Goal: Task Accomplishment & Management: Use online tool/utility

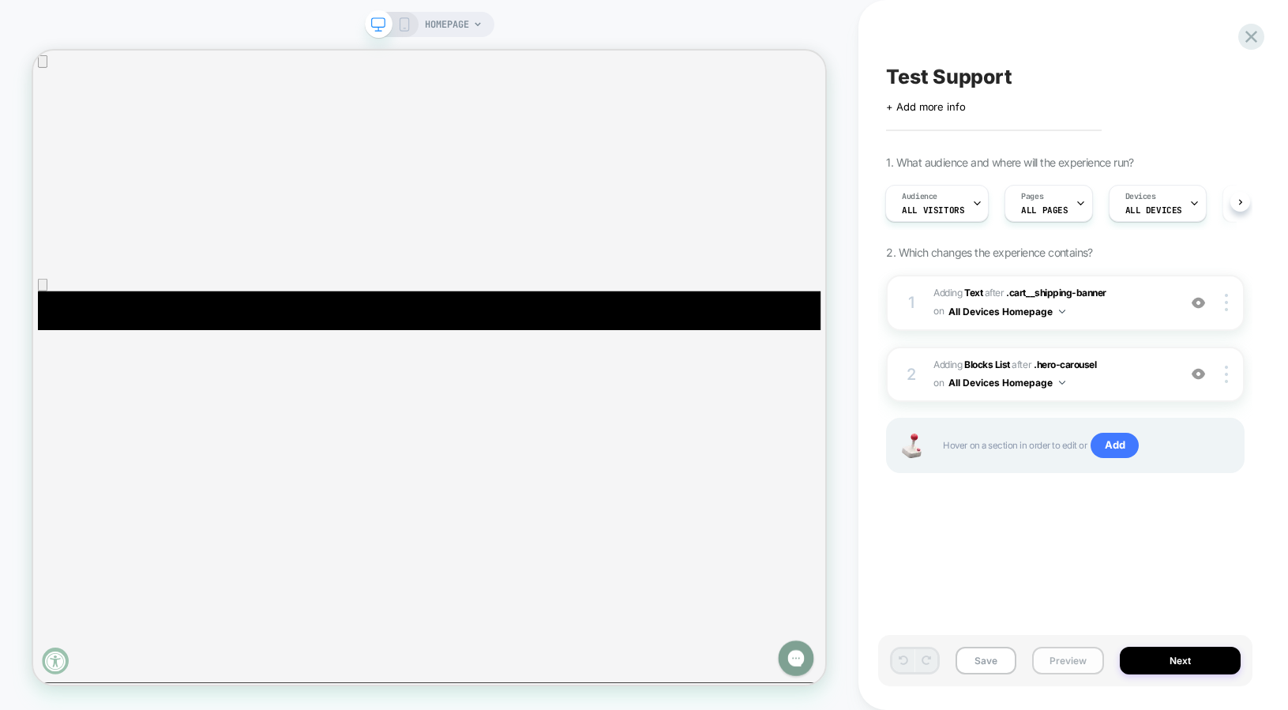
click at [1070, 657] on button "Preview" at bounding box center [1068, 661] width 72 height 28
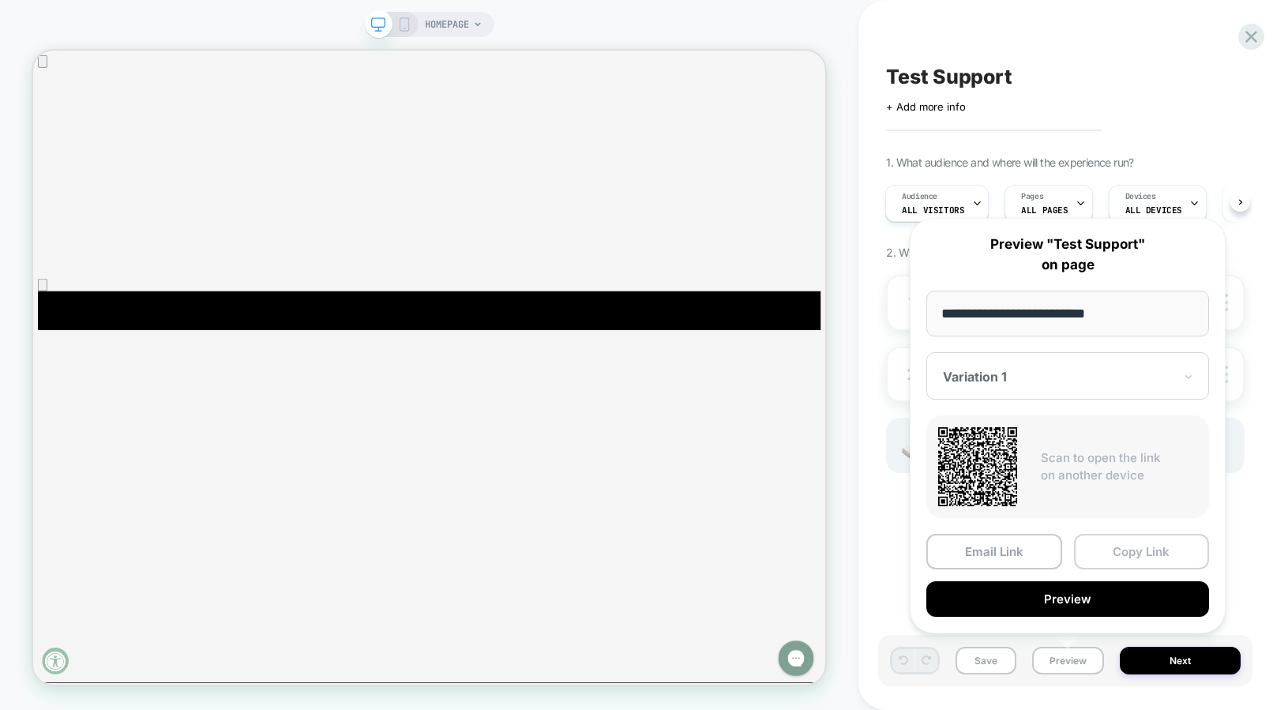
click at [1122, 554] on button "Copy Link" at bounding box center [1142, 552] width 136 height 36
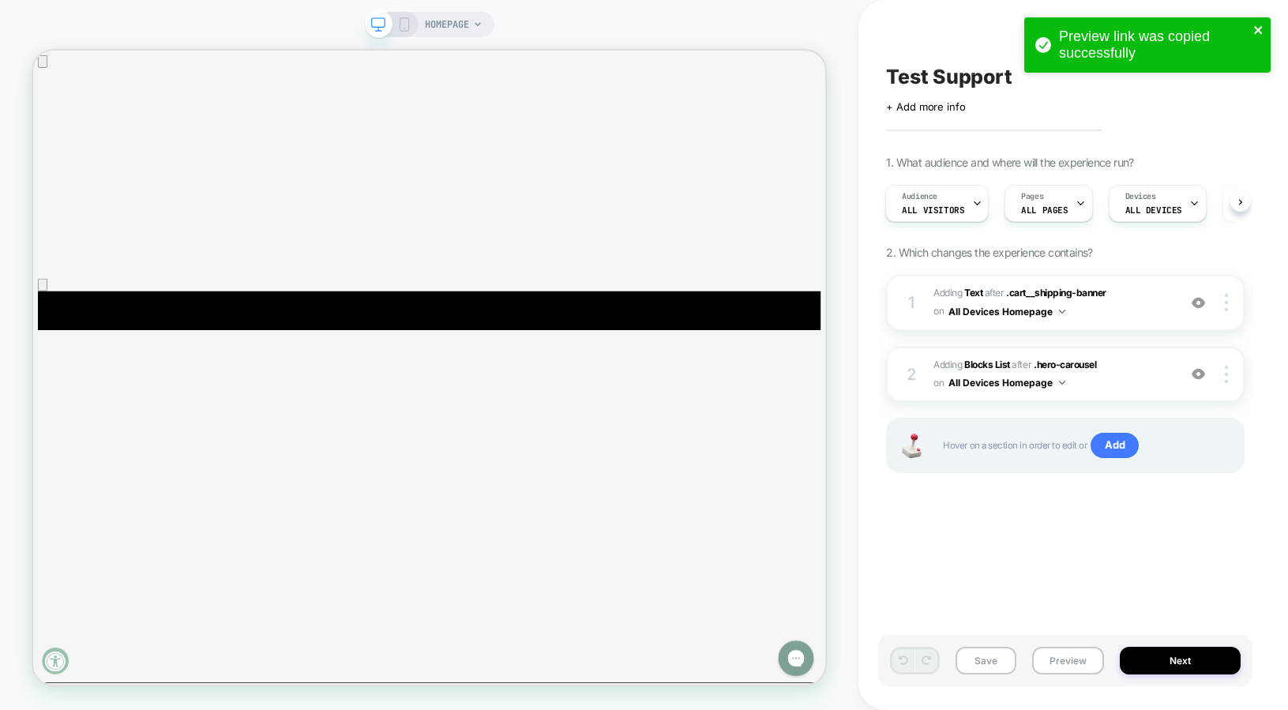
click at [1257, 29] on icon "close" at bounding box center [1258, 30] width 8 height 8
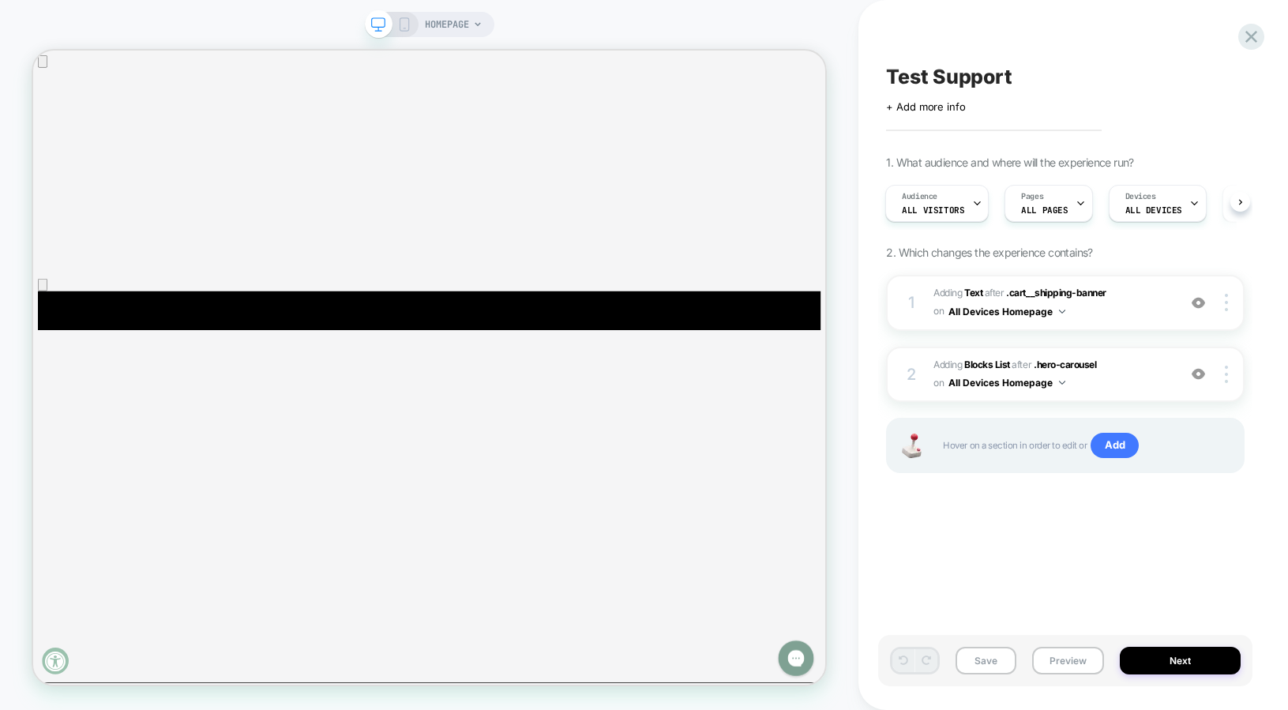
click at [1248, 30] on icon at bounding box center [1251, 36] width 21 height 21
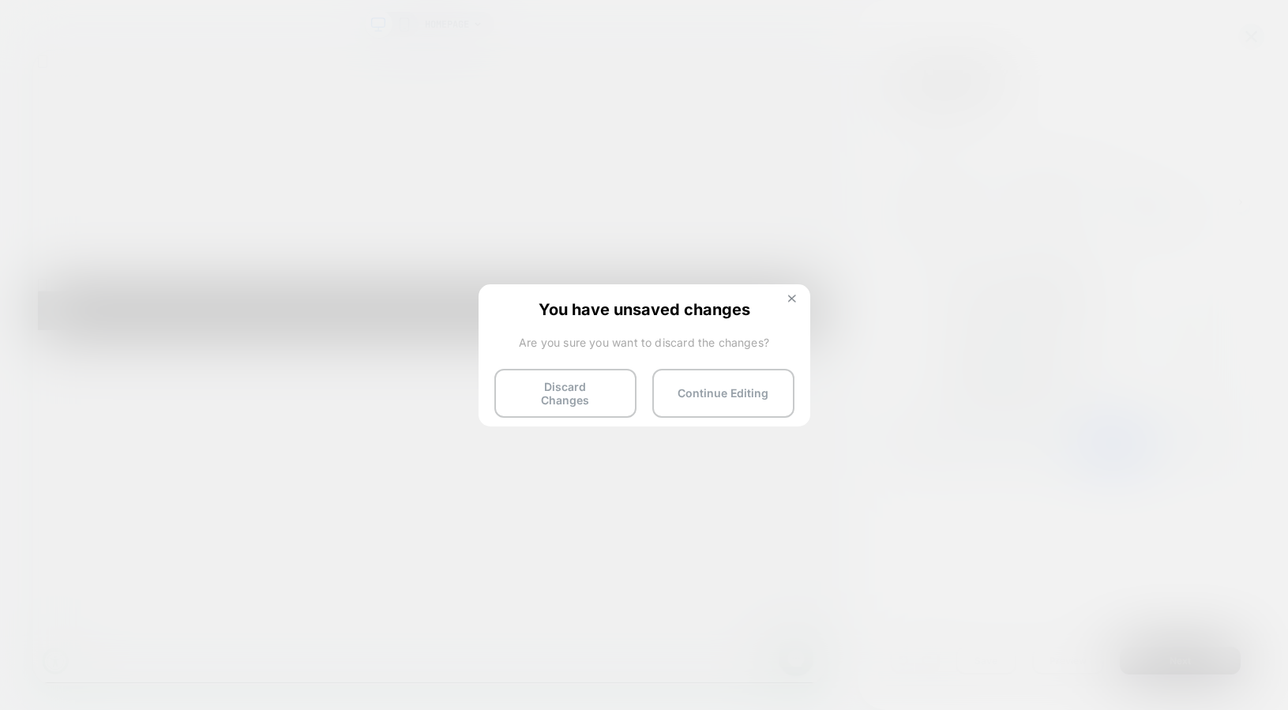
click at [791, 297] on img at bounding box center [792, 299] width 8 height 8
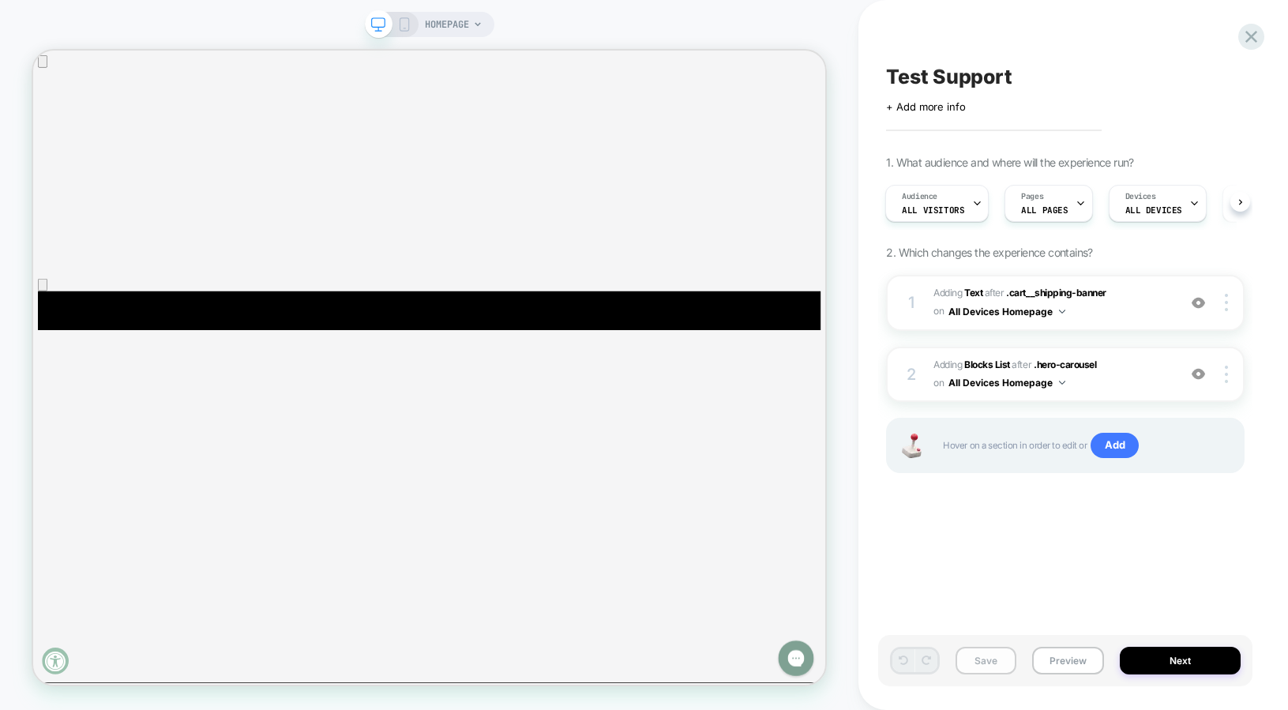
click at [1006, 660] on button "Save" at bounding box center [986, 661] width 61 height 28
click at [1155, 660] on button "Next" at bounding box center [1180, 661] width 121 height 28
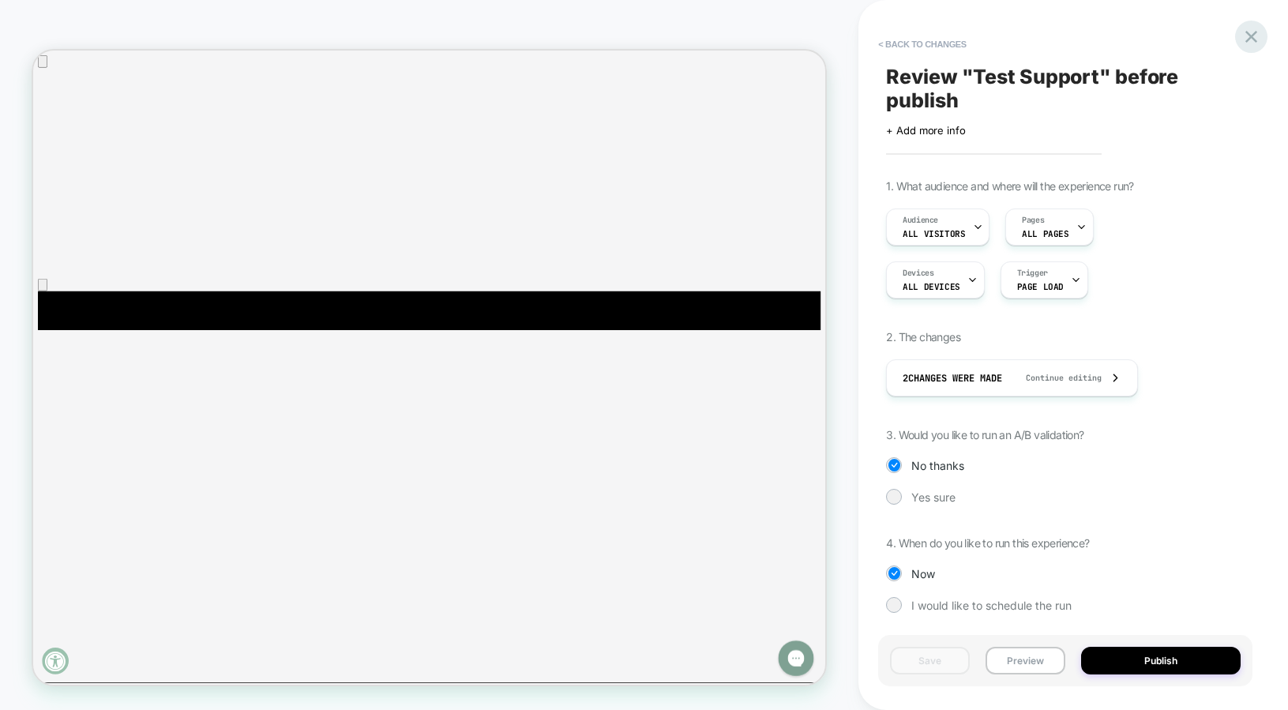
click at [1254, 33] on icon at bounding box center [1252, 37] width 12 height 12
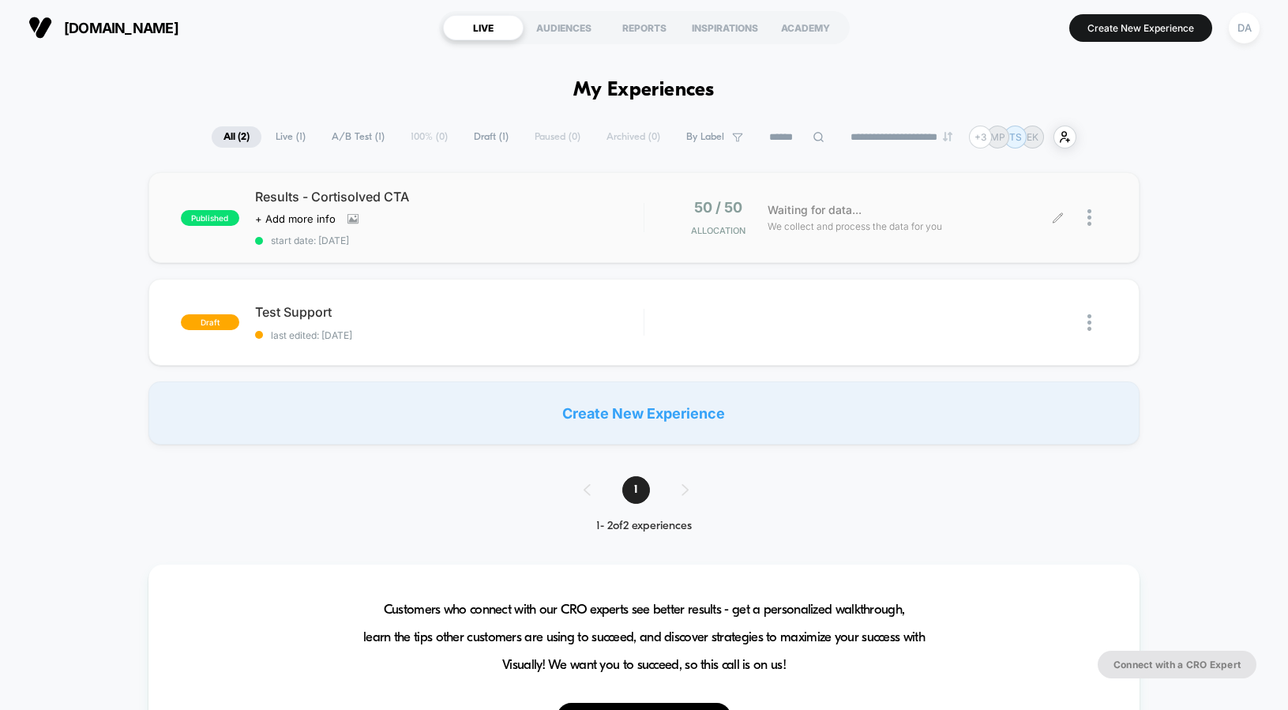
click at [826, 202] on span "Waiting for data..." at bounding box center [815, 209] width 94 height 17
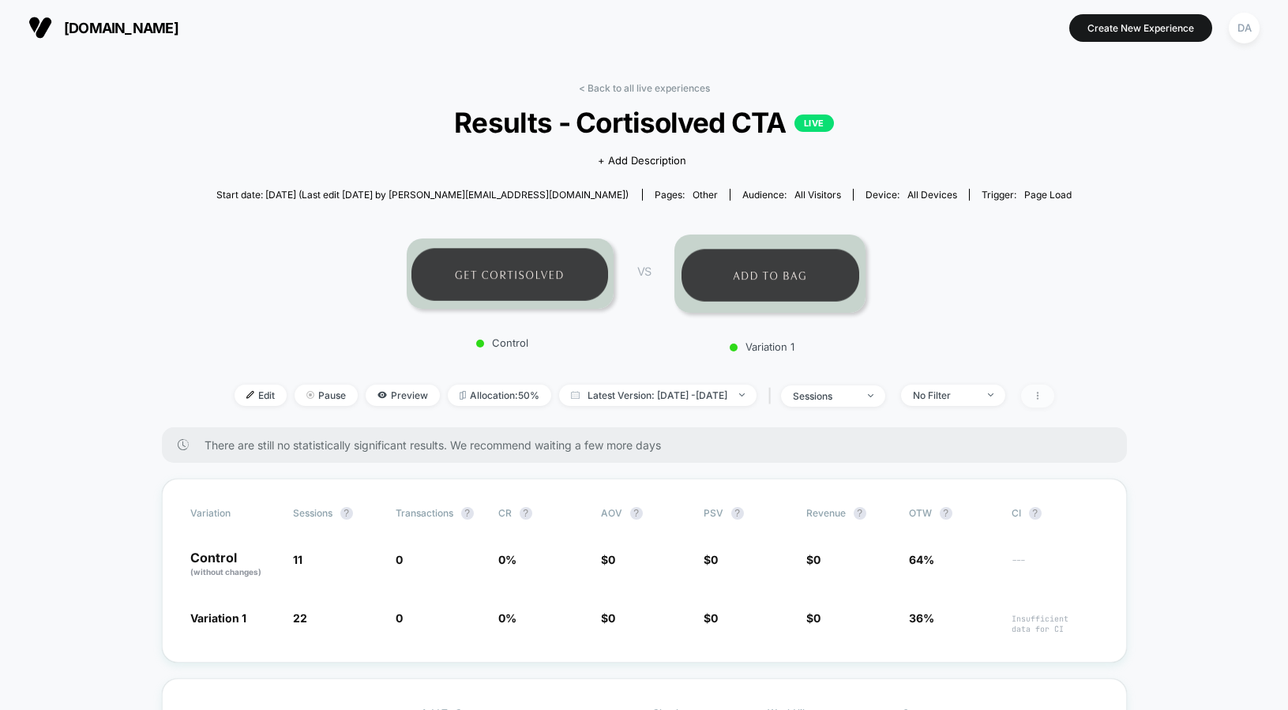
click at [1043, 391] on icon at bounding box center [1037, 395] width 9 height 9
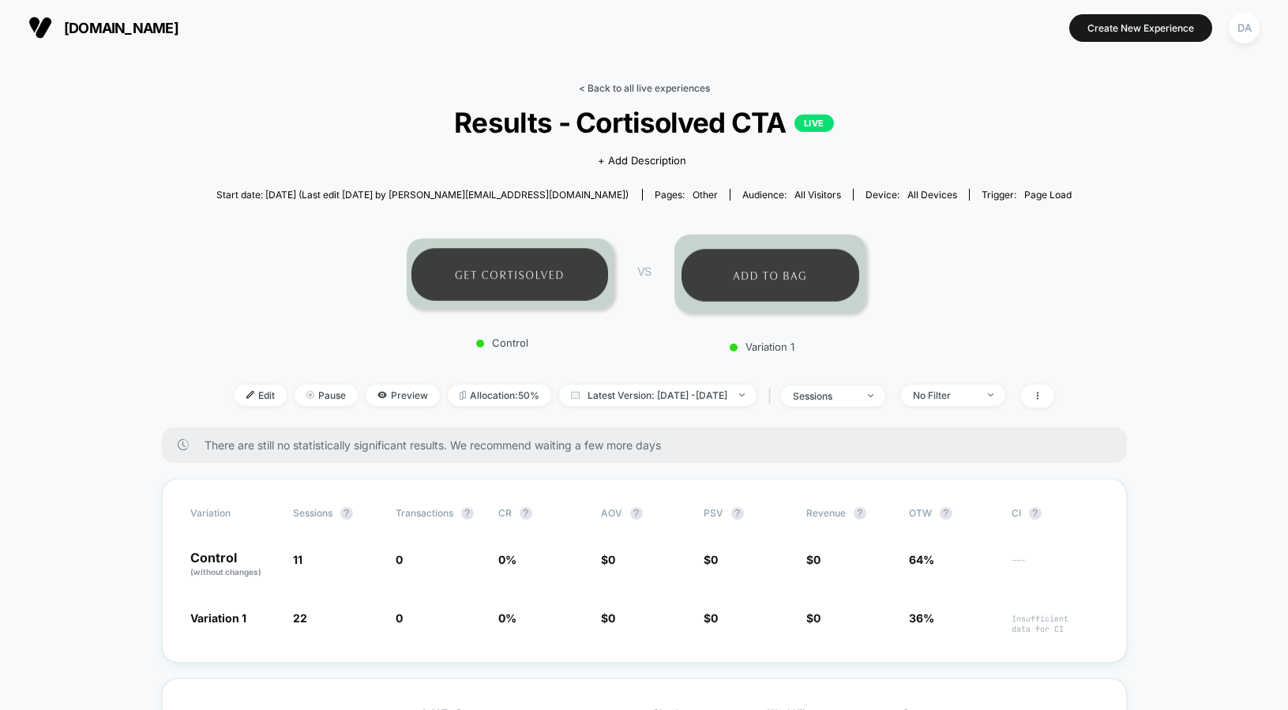
click at [645, 86] on link "< Back to all live experiences" at bounding box center [644, 88] width 131 height 12
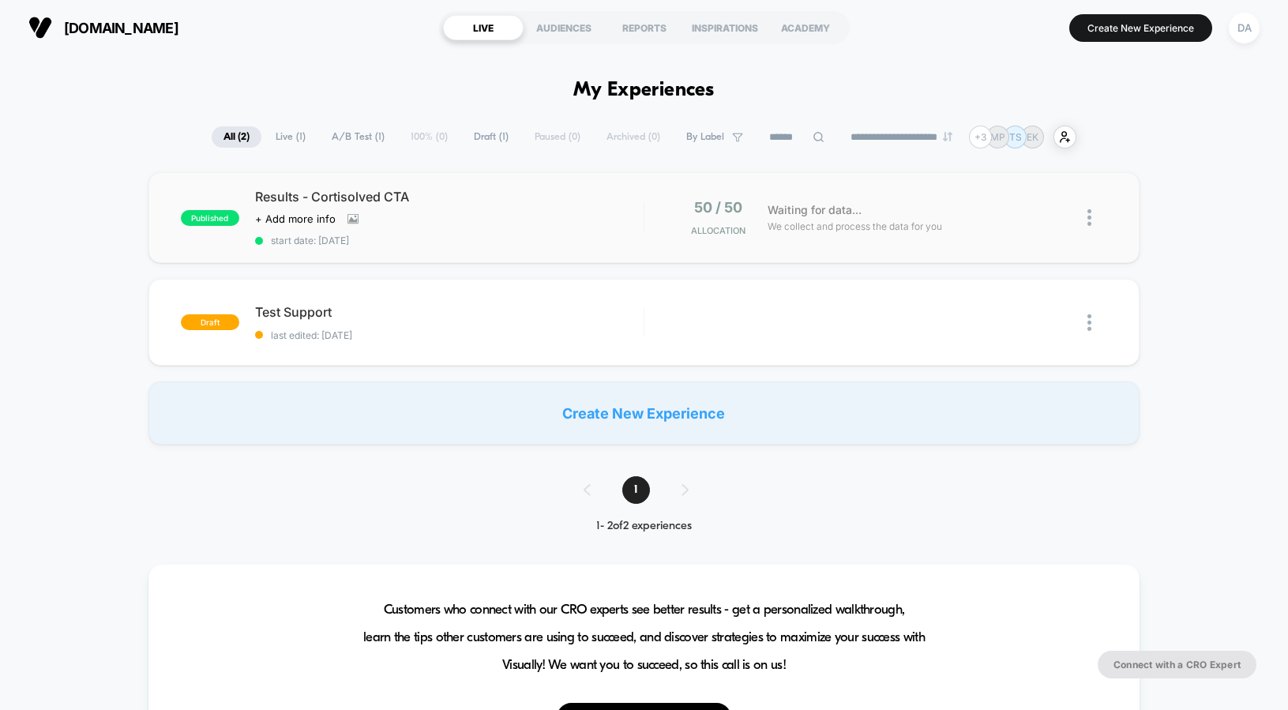
click at [1090, 216] on img at bounding box center [1090, 217] width 4 height 17
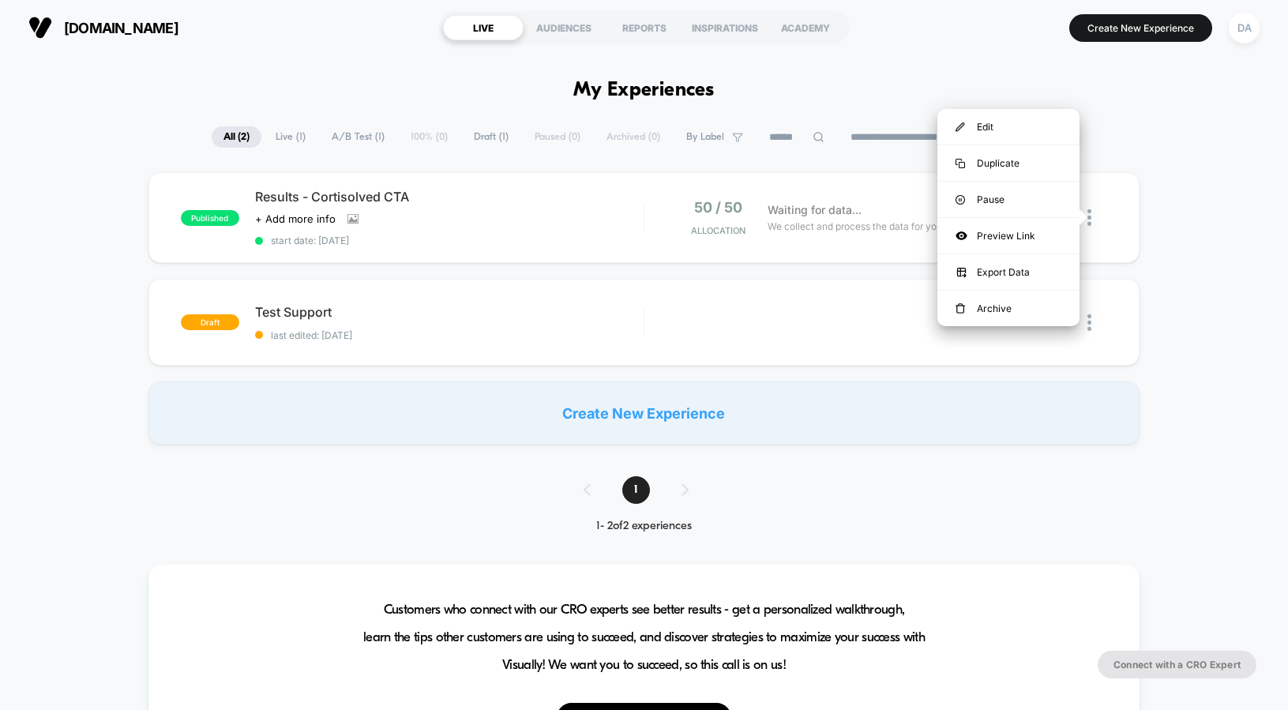
click at [1151, 196] on div "published Results - Cortisolved CTA Click to view images Click to edit experien…" at bounding box center [644, 308] width 1288 height 273
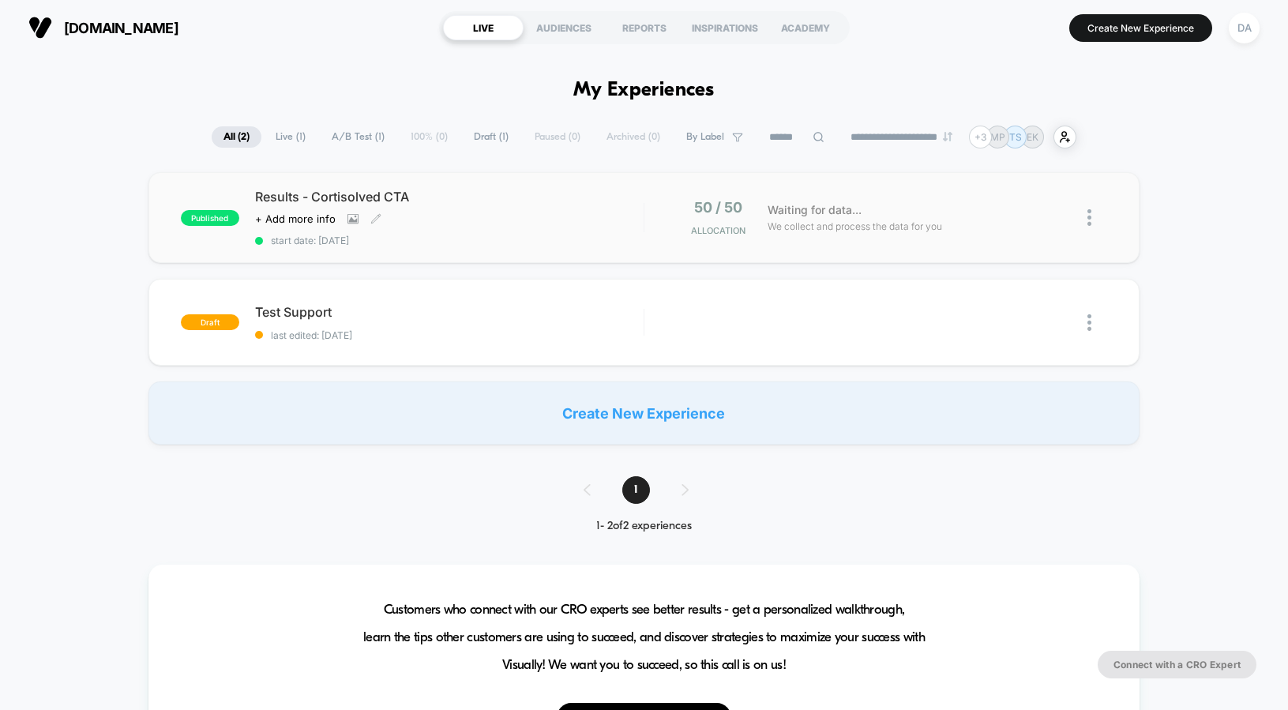
click at [448, 197] on span "Results - Cortisolved CTA" at bounding box center [449, 197] width 389 height 16
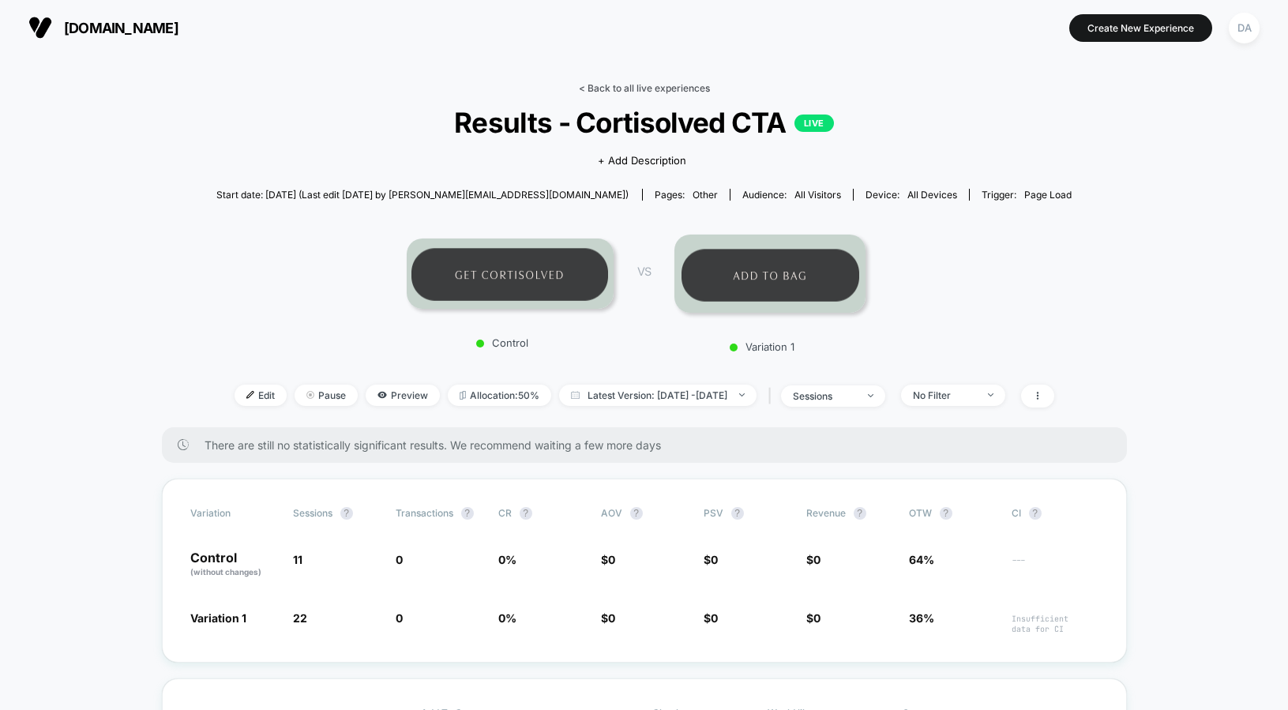
click at [663, 83] on link "< Back to all live experiences" at bounding box center [644, 88] width 131 height 12
